Goal: Task Accomplishment & Management: Complete application form

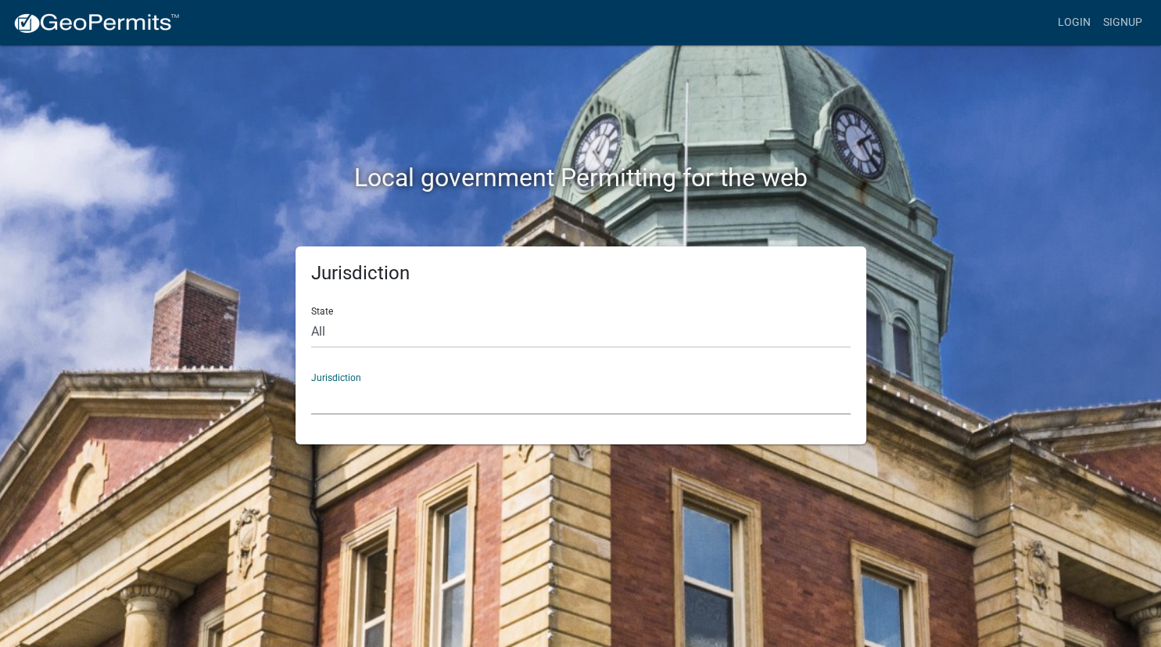
click at [311, 382] on select "[GEOGRAPHIC_DATA], [US_STATE] [GEOGRAPHIC_DATA], [US_STATE][PERSON_NAME][GEOGRA…" at bounding box center [581, 398] width 540 height 32
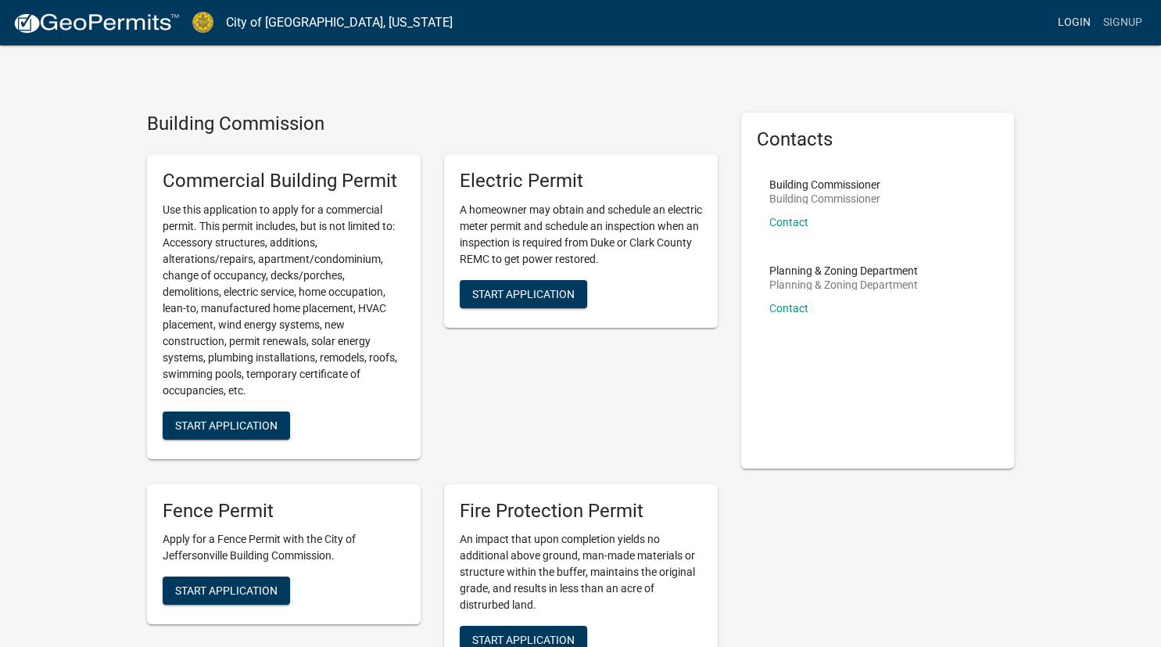
click at [1074, 28] on link "Login" at bounding box center [1074, 23] width 45 height 30
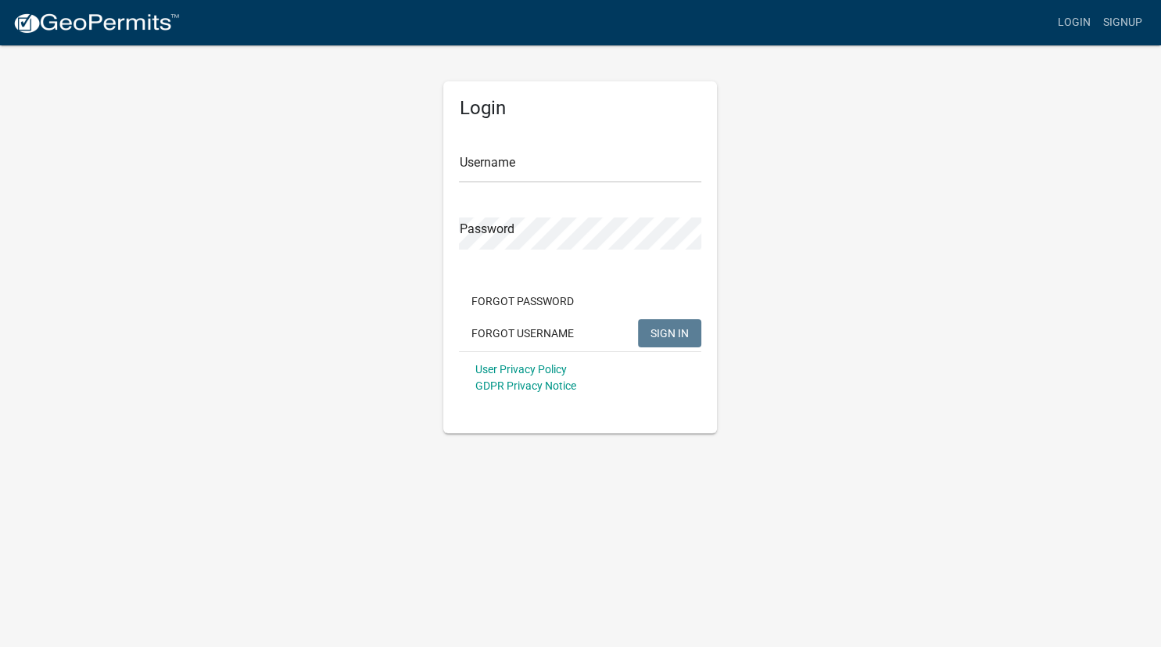
type input "chunton"
click at [676, 332] on span "SIGN IN" at bounding box center [670, 332] width 38 height 13
click at [664, 333] on span "SIGN IN" at bounding box center [670, 332] width 38 height 13
click at [638, 319] on button "SIGN IN" at bounding box center [669, 333] width 63 height 28
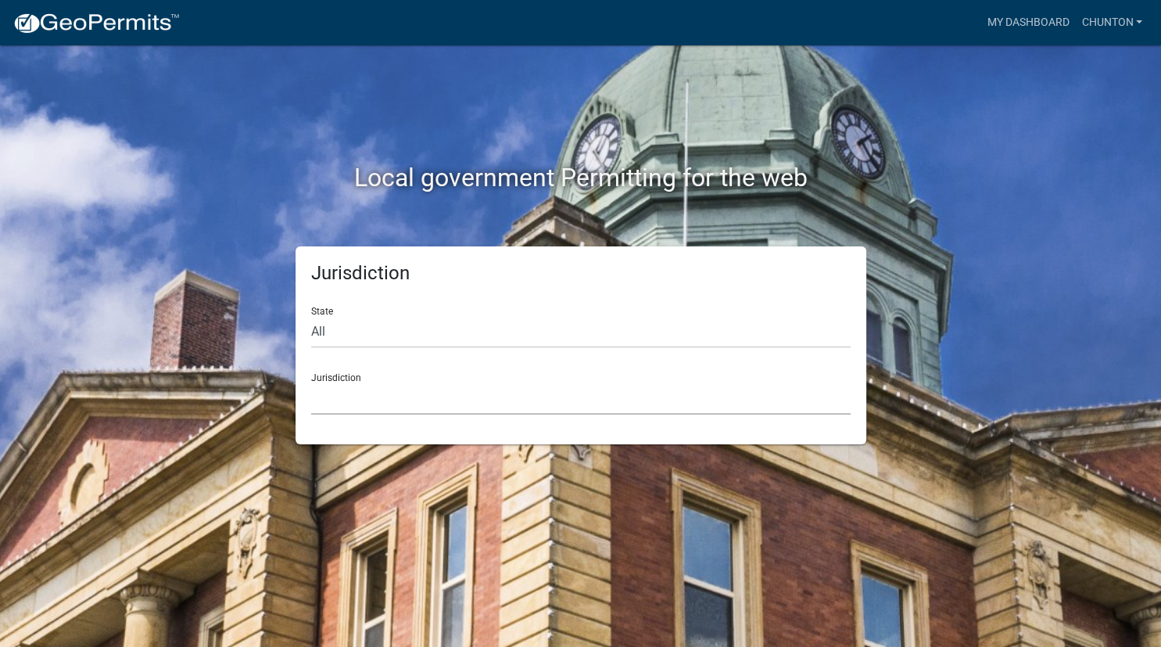
click at [311, 382] on select "[GEOGRAPHIC_DATA], [US_STATE] [GEOGRAPHIC_DATA], [US_STATE][PERSON_NAME][GEOGRA…" at bounding box center [581, 398] width 540 height 32
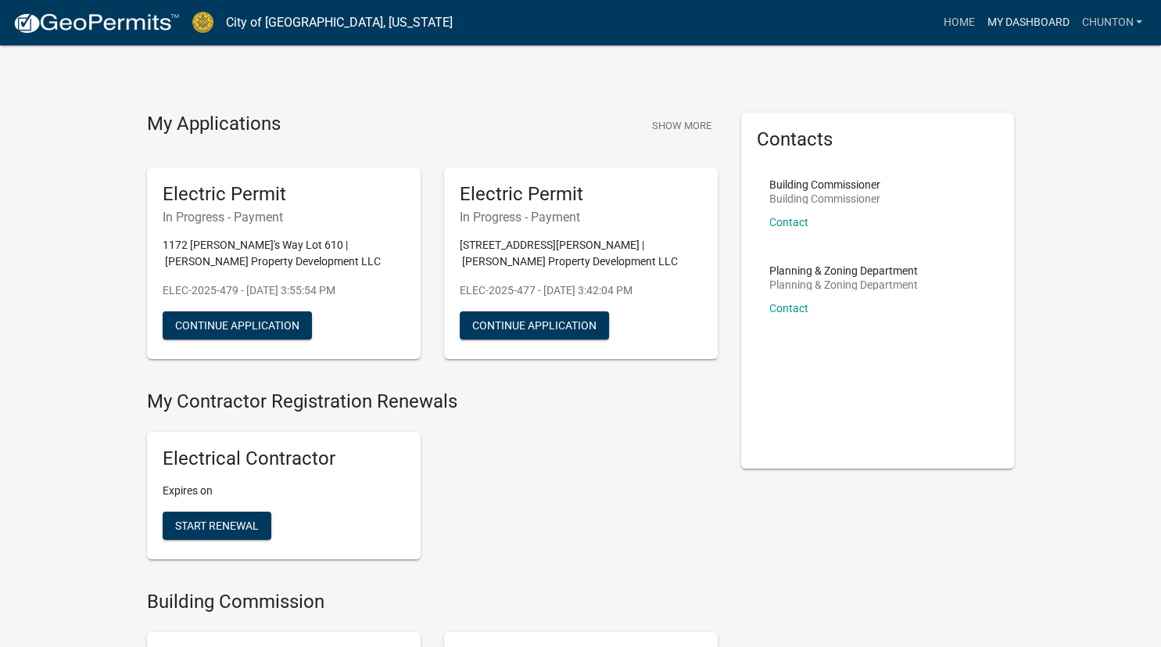
click at [1027, 23] on link "My Dashboard" at bounding box center [1028, 23] width 95 height 30
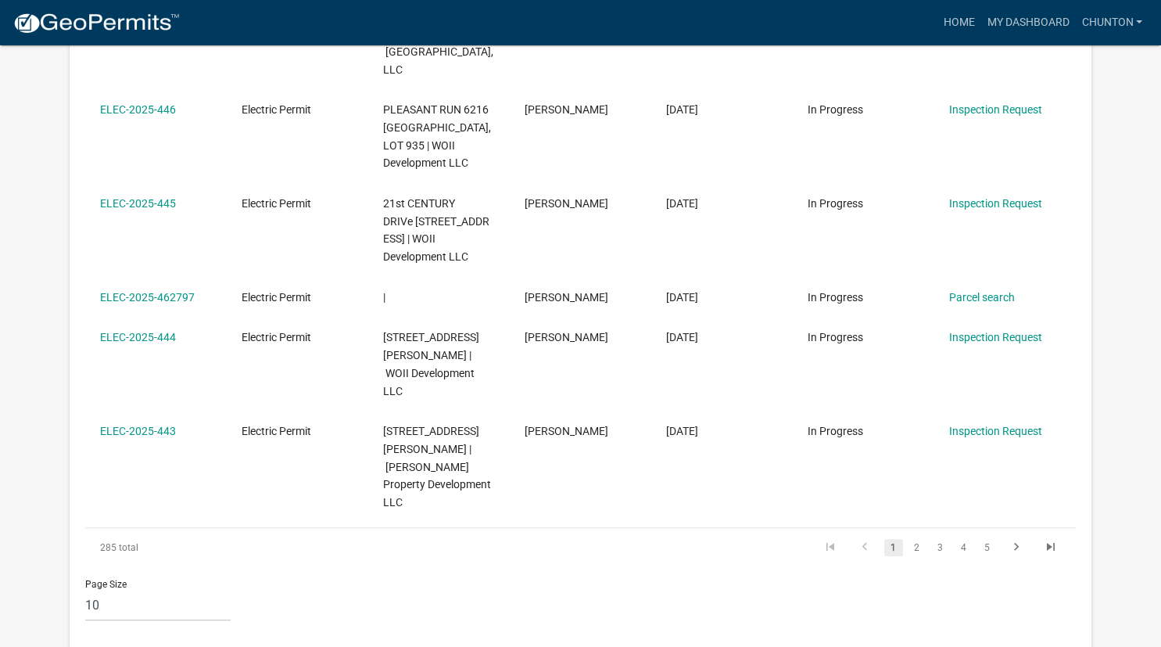
scroll to position [804, 0]
click at [933, 537] on link "3" at bounding box center [940, 545] width 19 height 17
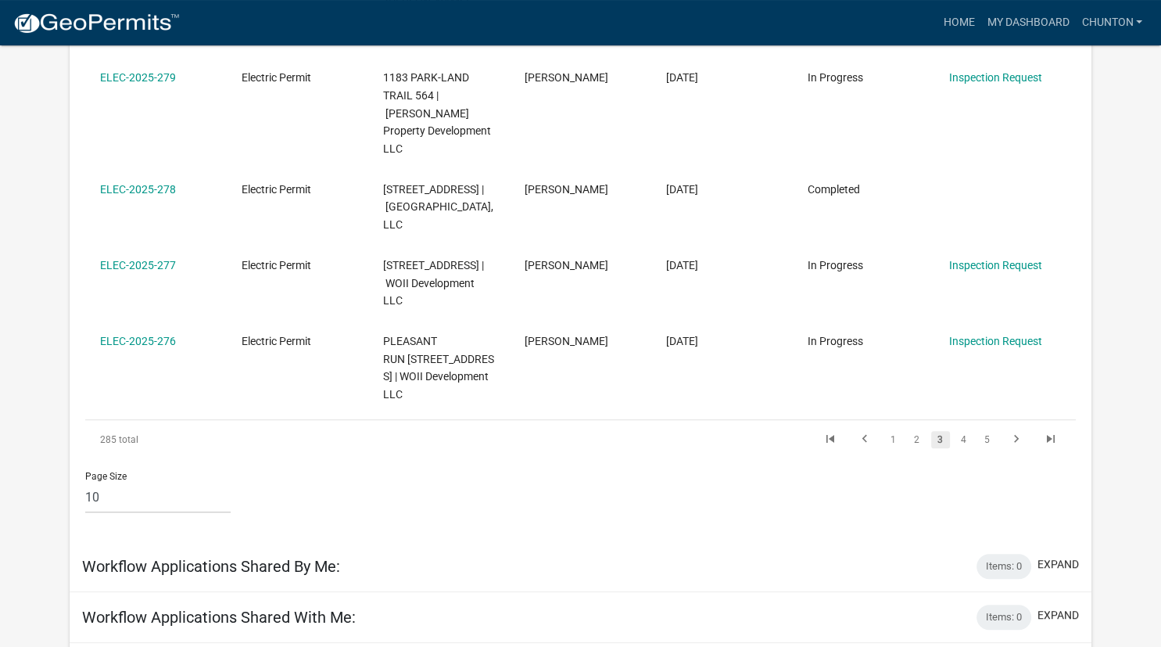
scroll to position [977, 0]
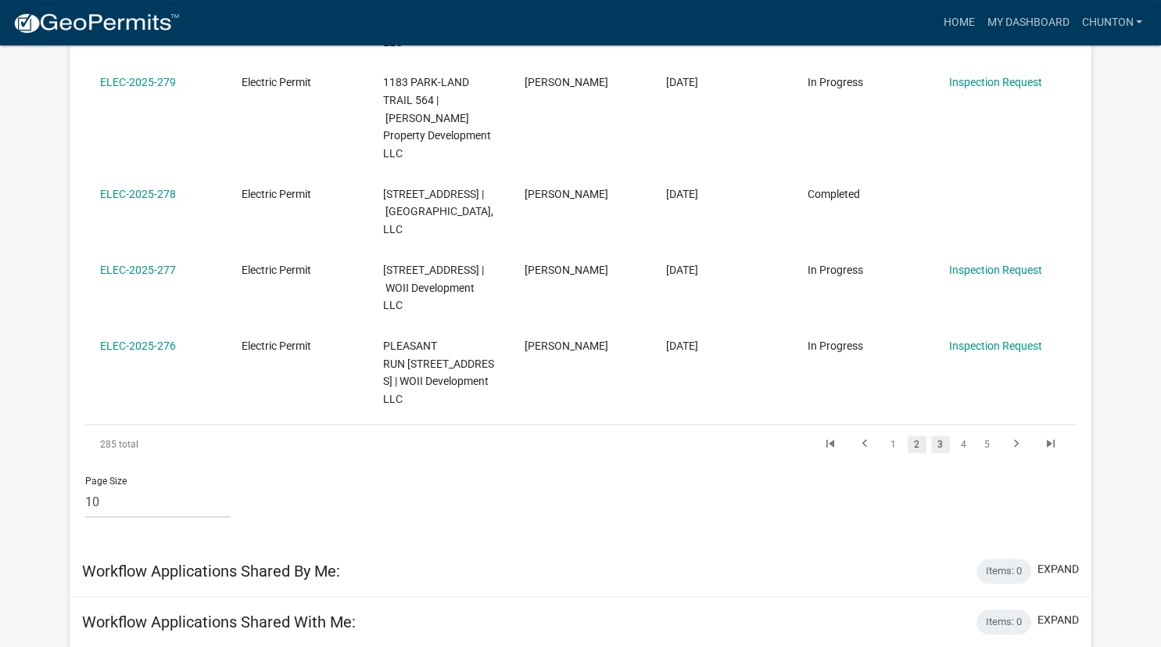
click at [913, 443] on link "2" at bounding box center [917, 444] width 19 height 17
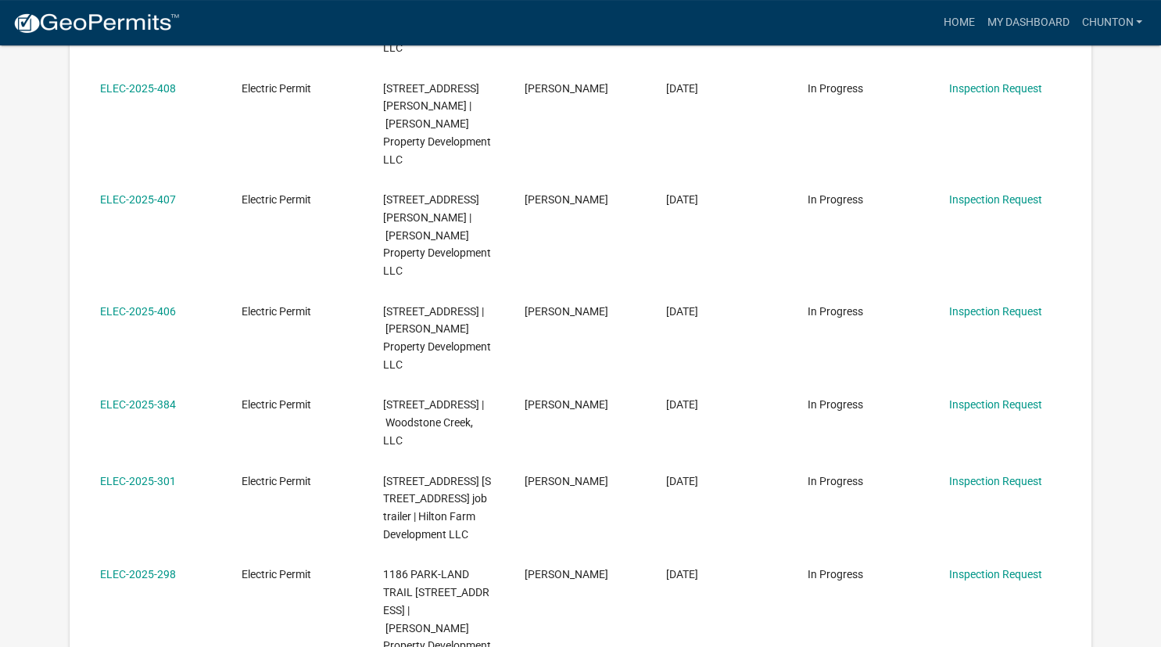
scroll to position [780, 0]
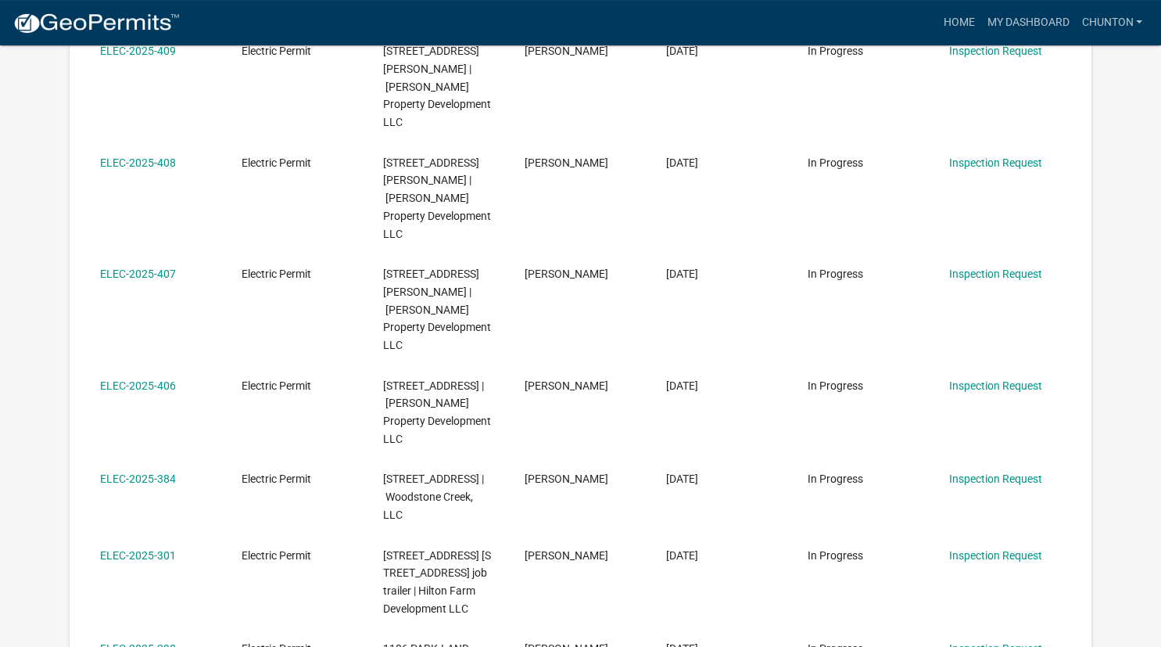
scroll to position [707, 0]
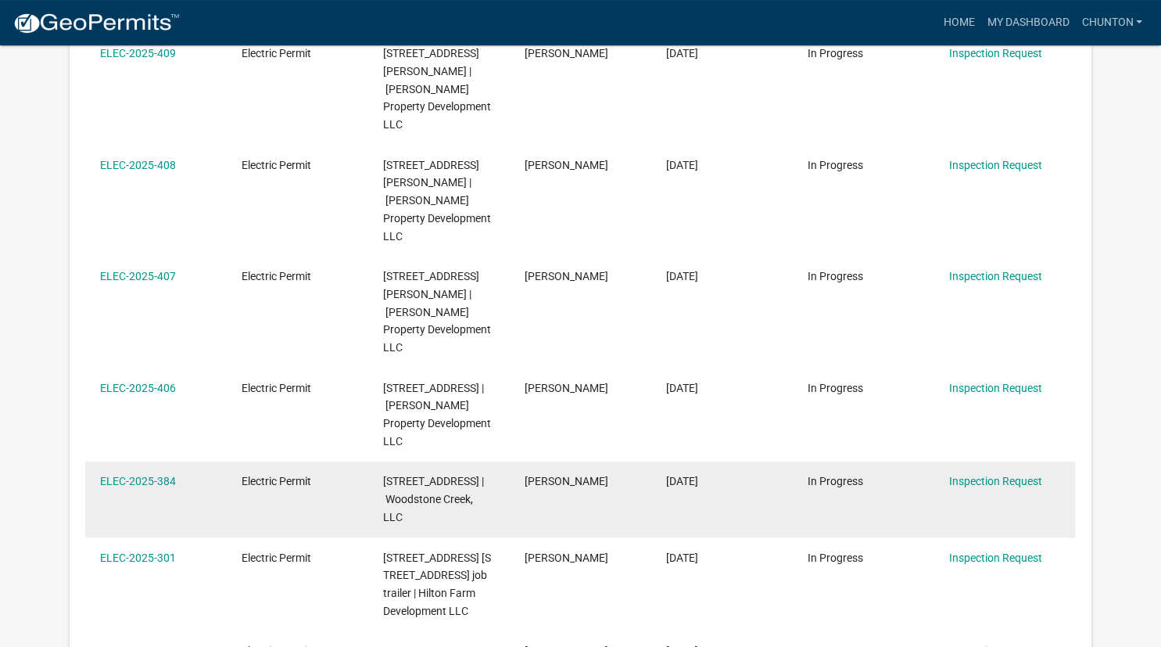
click at [1006, 461] on datatable-body-cell "Inspection Request" at bounding box center [1005, 499] width 142 height 76
click at [1017, 461] on datatable-body-cell "Inspection Request" at bounding box center [1005, 499] width 142 height 76
click at [140, 475] on link "ELEC-2025-384" at bounding box center [138, 481] width 76 height 13
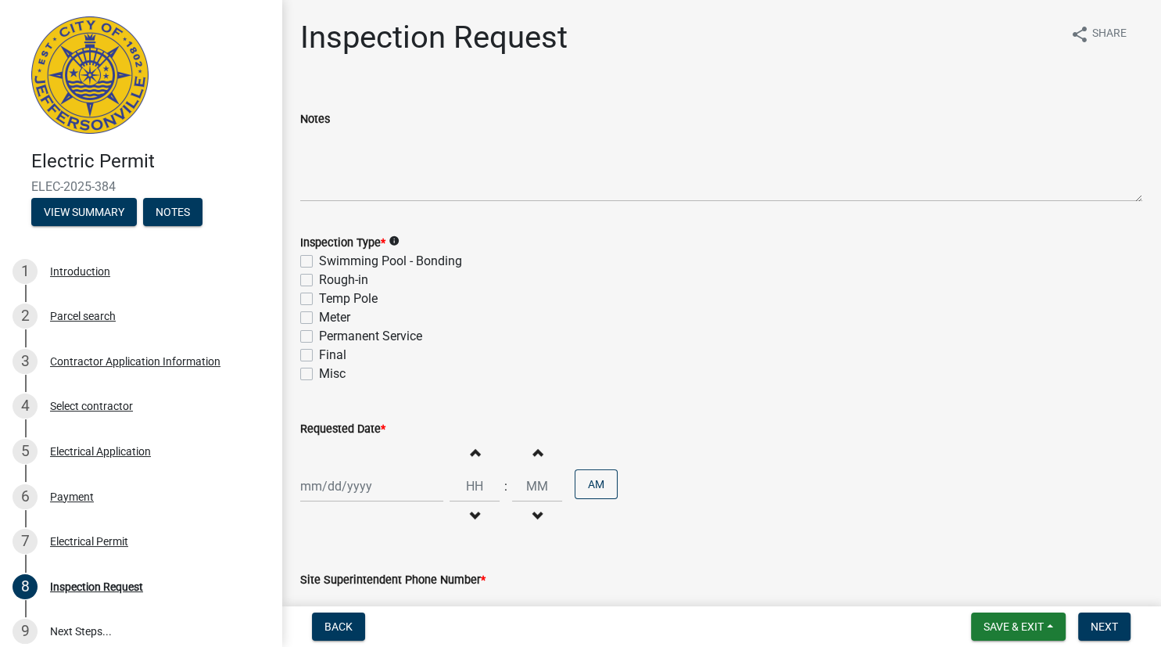
click at [319, 339] on label "Permanent Service" at bounding box center [370, 336] width 103 height 19
click at [319, 337] on input "Permanent Service" at bounding box center [324, 332] width 10 height 10
checkbox input "true"
checkbox input "false"
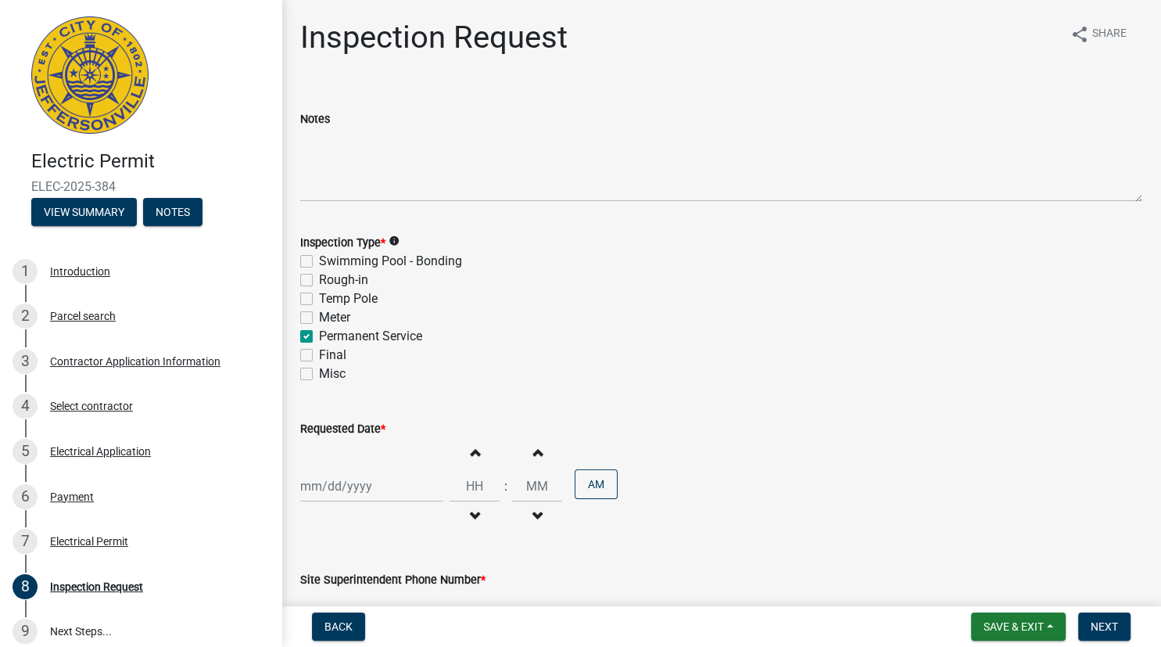
checkbox input "false"
checkbox input "true"
checkbox input "false"
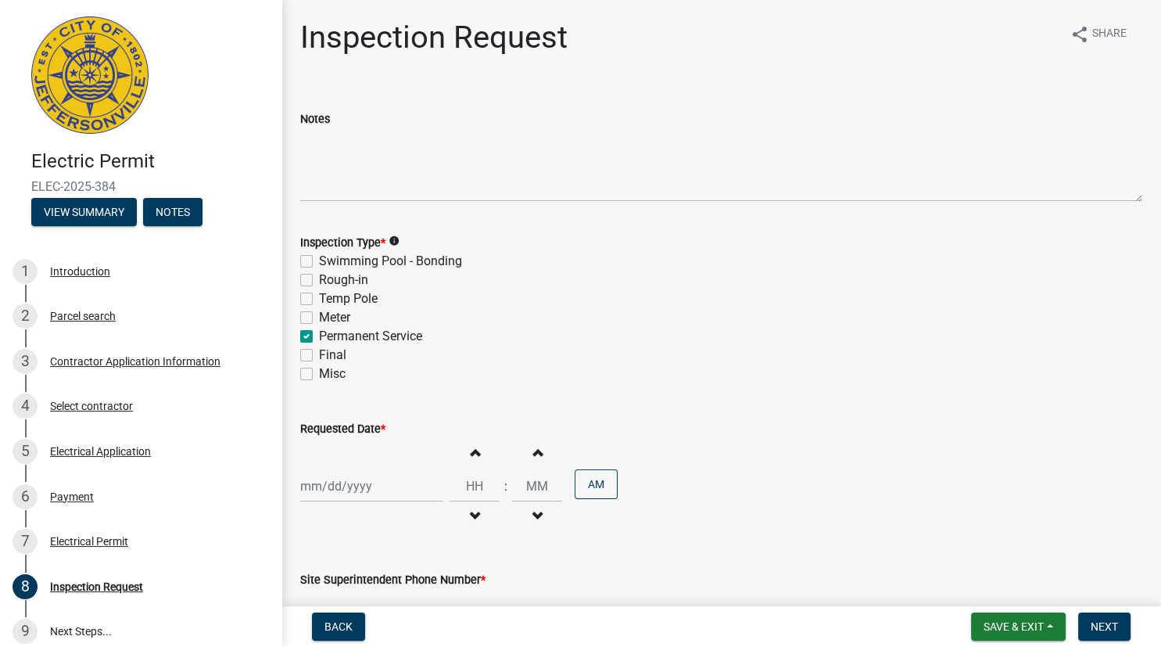
select select "9"
select select "2025"
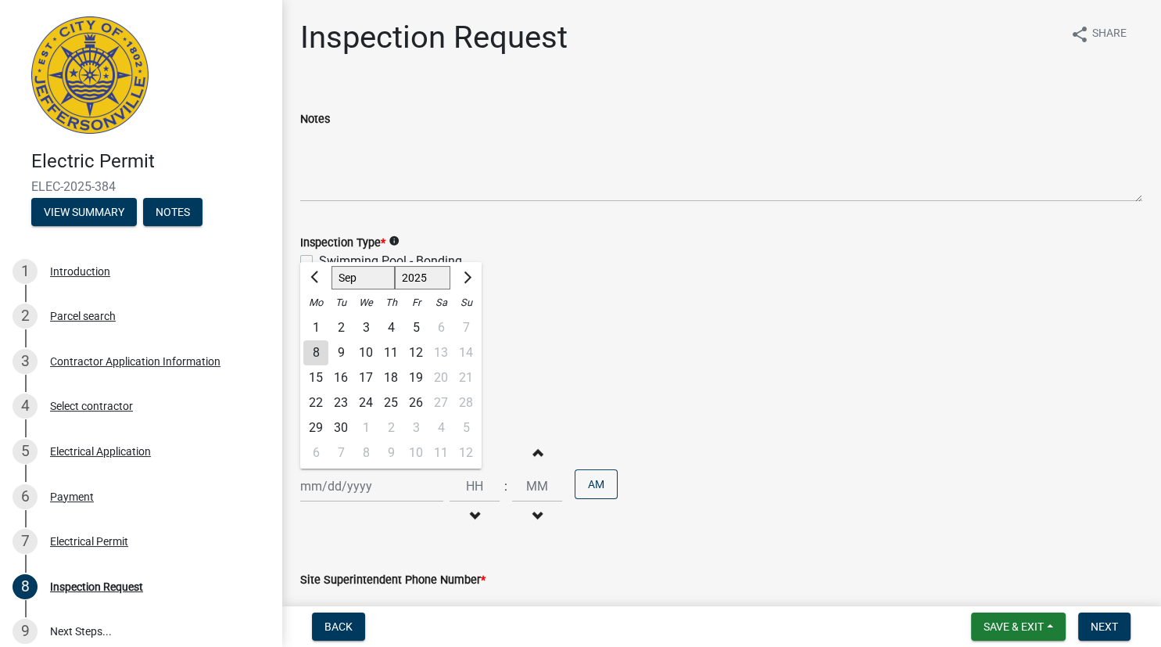
click at [412, 482] on input "Requested Date *" at bounding box center [371, 486] width 143 height 32
click at [345, 346] on div "9" at bounding box center [340, 352] width 25 height 25
type input "[DATE]"
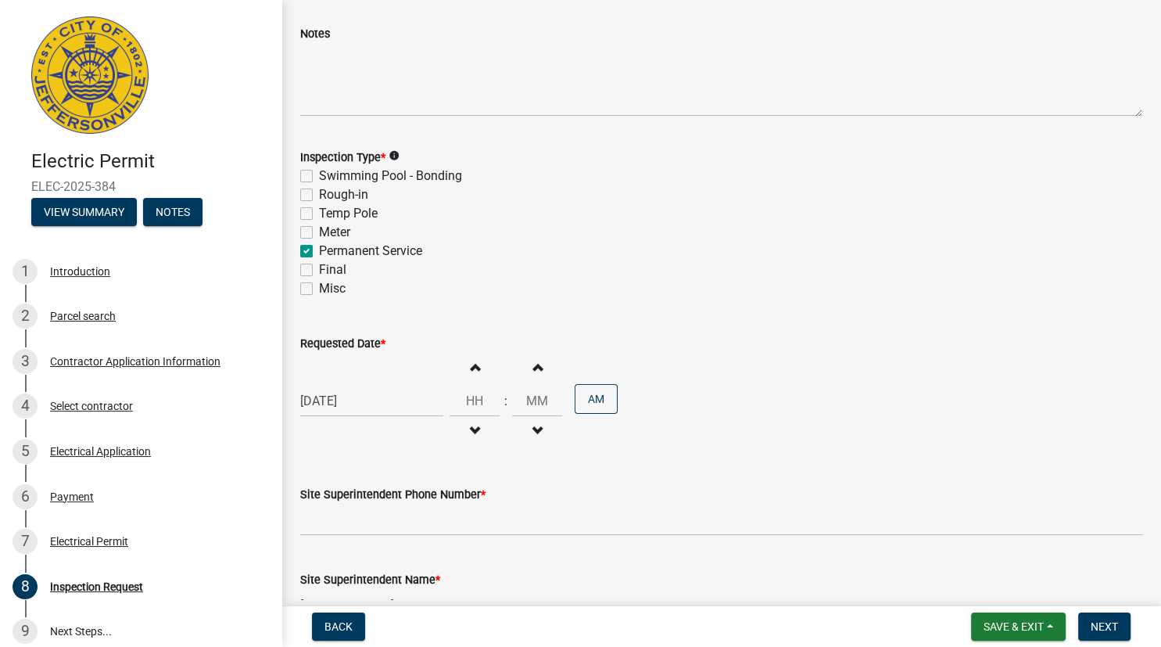
scroll to position [265, 0]
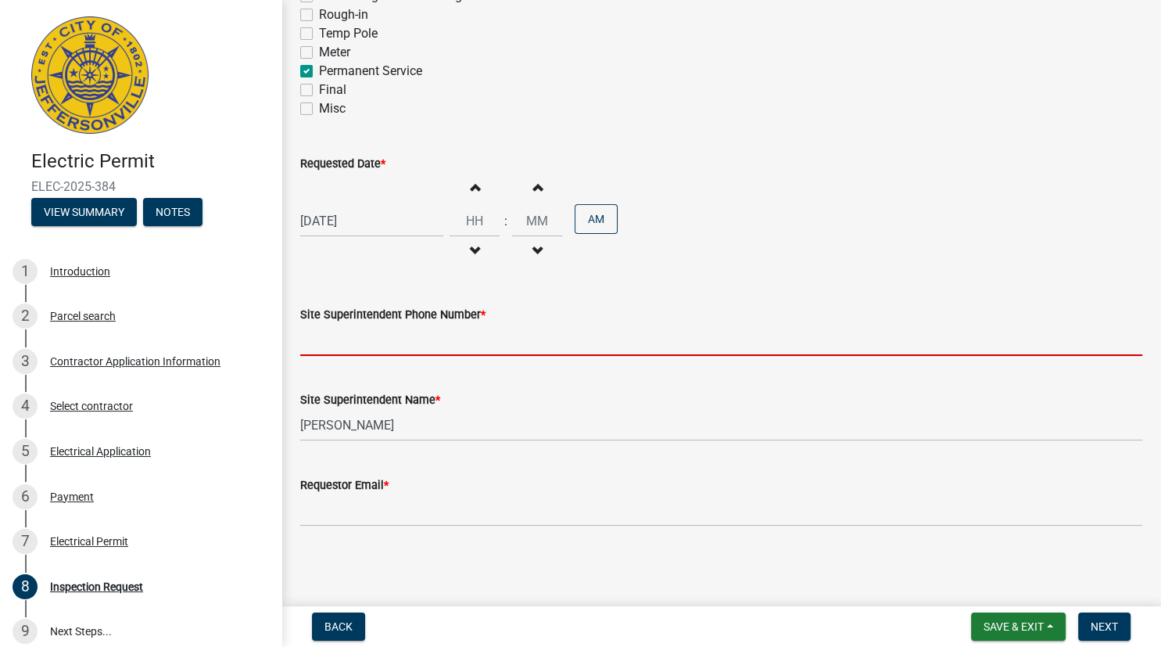
click at [507, 349] on input "Site Superintendent Phone Number *" at bounding box center [721, 340] width 842 height 32
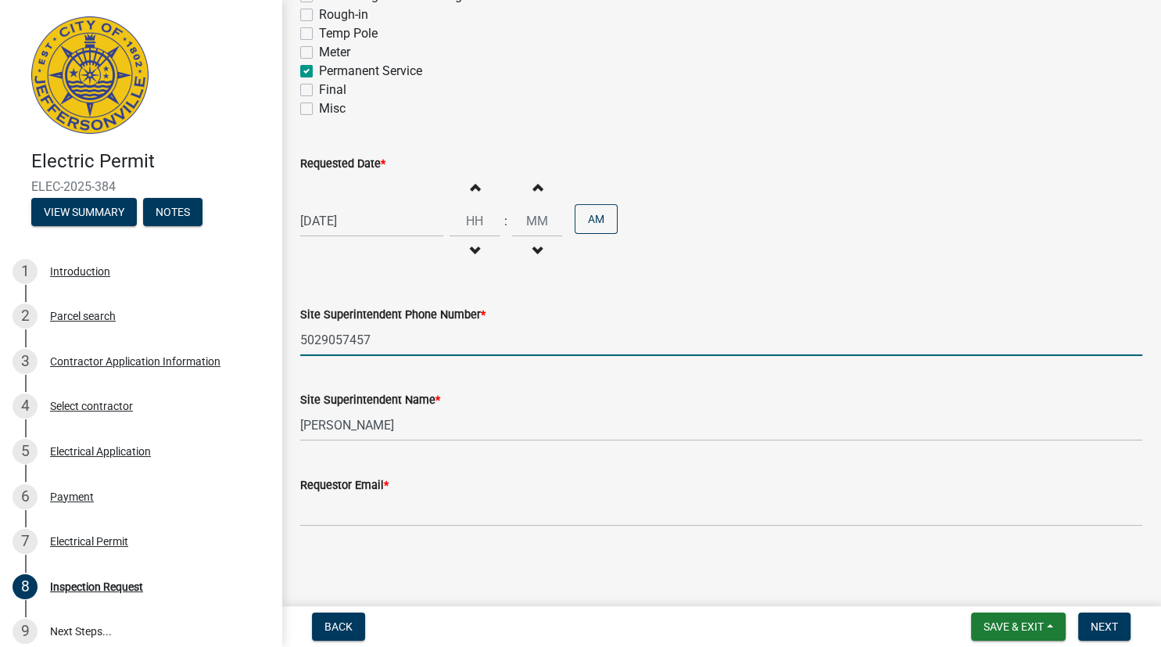
type input "5029057457"
click at [918, 530] on wm-data-entity-input "Requestor Email *" at bounding box center [721, 496] width 842 height 85
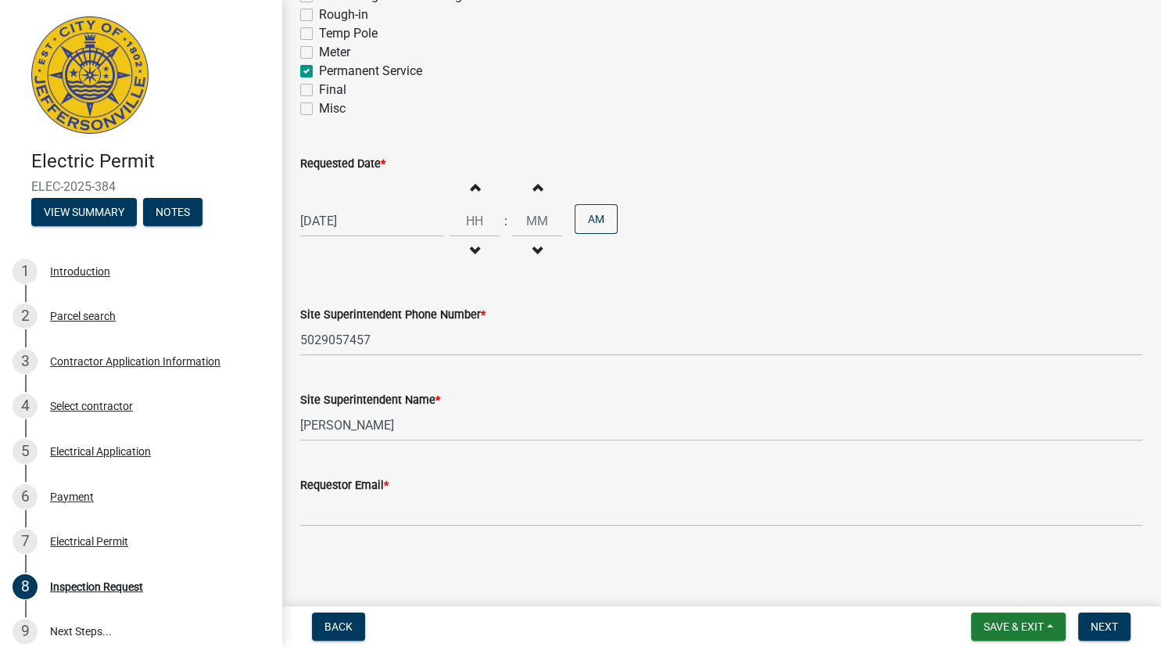
click at [439, 528] on wm-data-entity-input "Requestor Email *" at bounding box center [721, 496] width 842 height 85
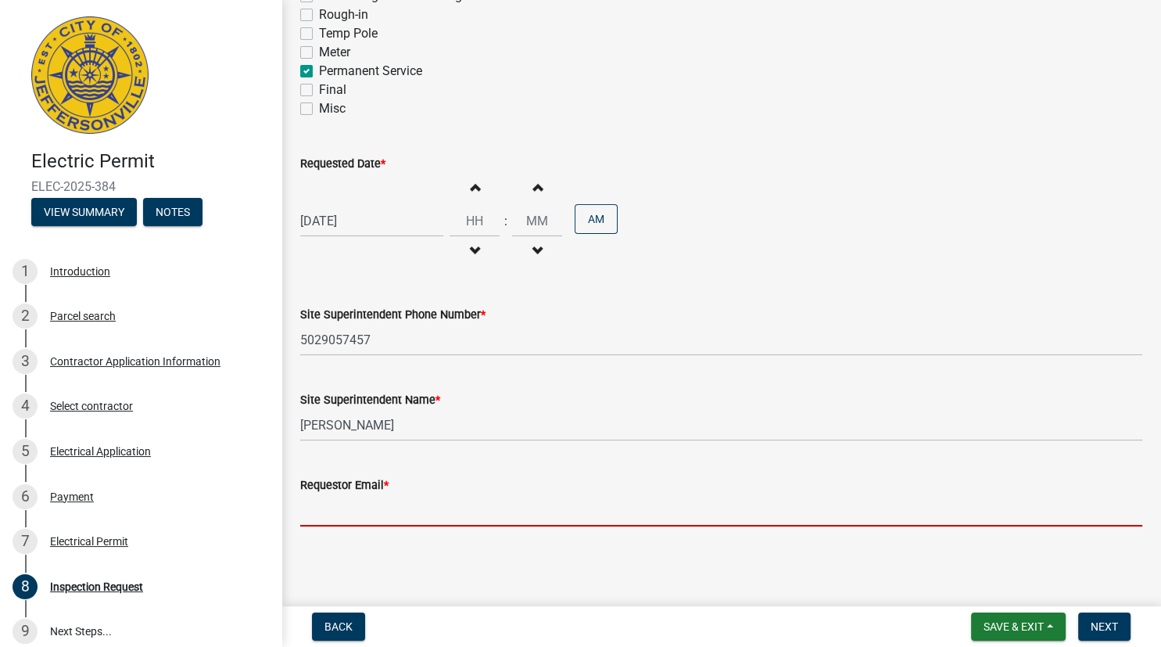
click at [376, 510] on input "Requestor Email *" at bounding box center [721, 510] width 842 height 32
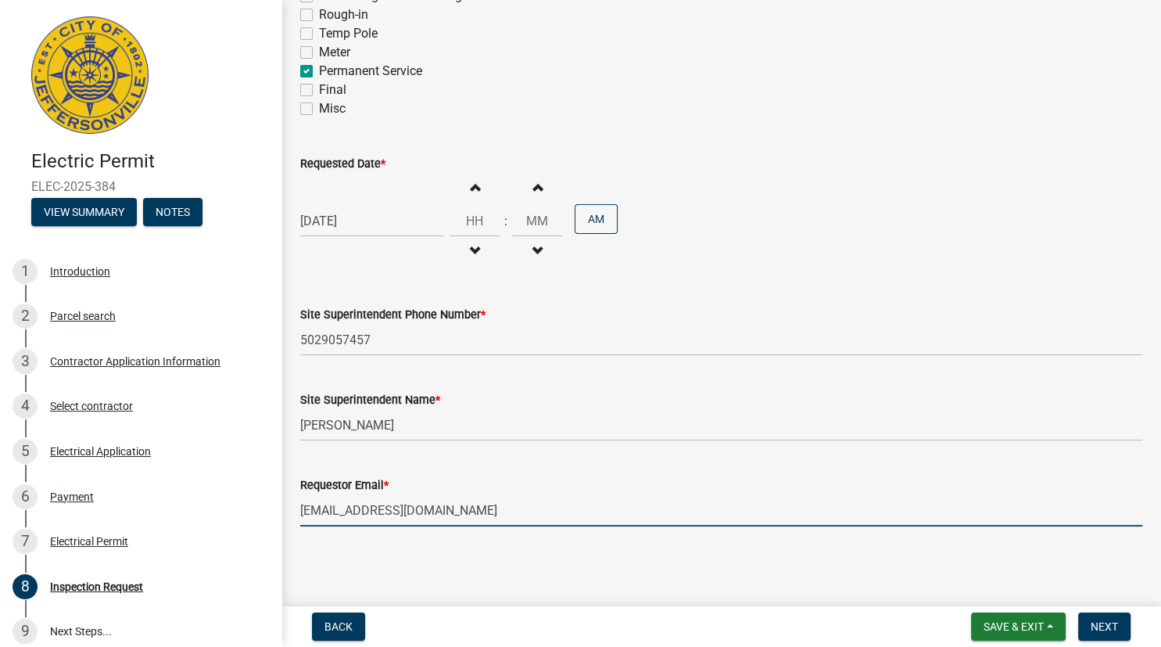
type input "[EMAIL_ADDRESS][DOMAIN_NAME]"
click at [1124, 619] on button "Next" at bounding box center [1104, 626] width 52 height 28
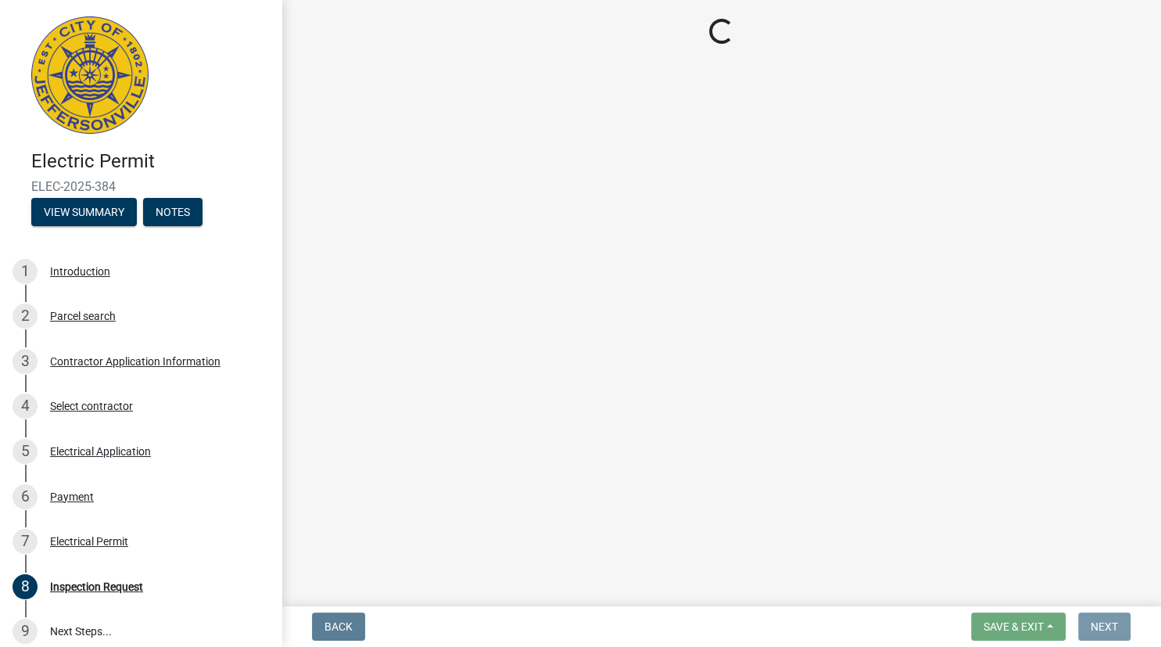
scroll to position [0, 0]
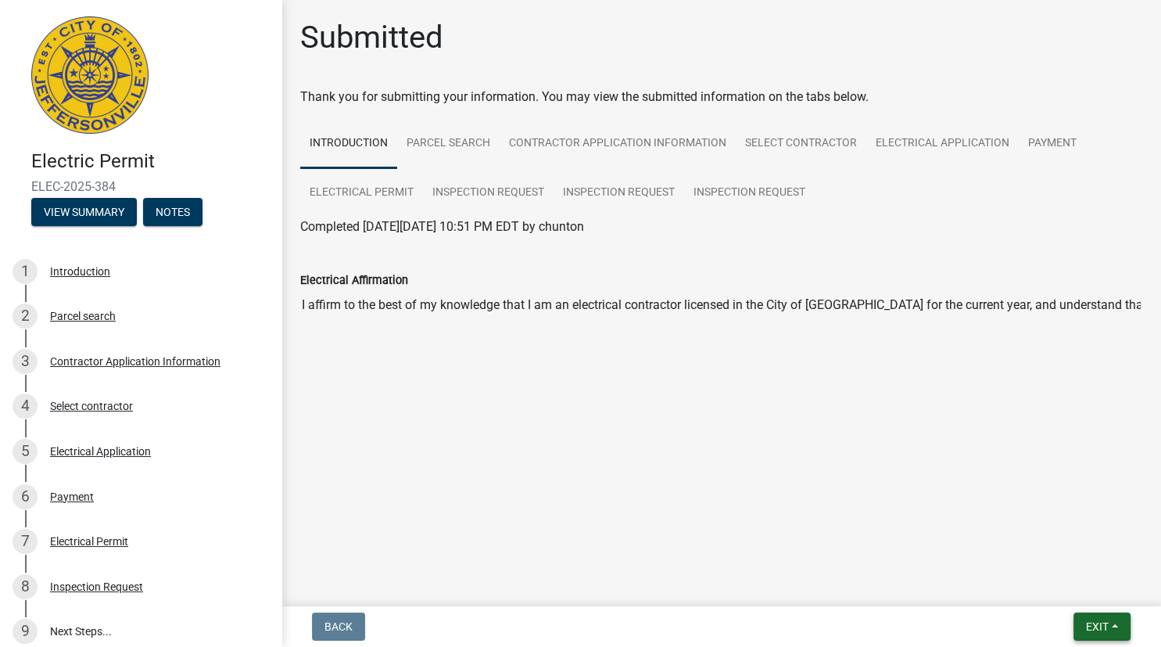
click at [1109, 637] on button "Exit" at bounding box center [1102, 626] width 57 height 28
click at [1060, 596] on button "Save & Exit" at bounding box center [1068, 586] width 125 height 38
